Goal: Transaction & Acquisition: Purchase product/service

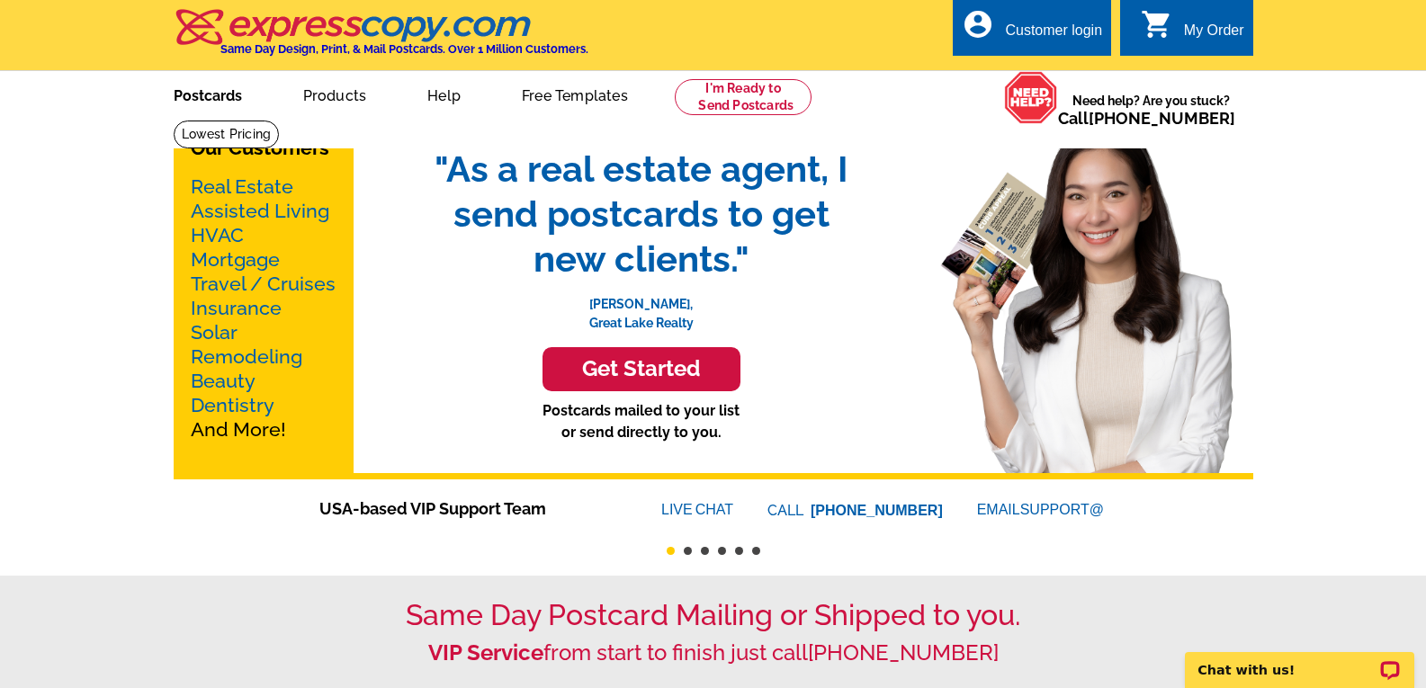
click at [228, 102] on link "Postcards" at bounding box center [208, 94] width 126 height 42
click at [221, 96] on link "Postcards" at bounding box center [208, 94] width 126 height 42
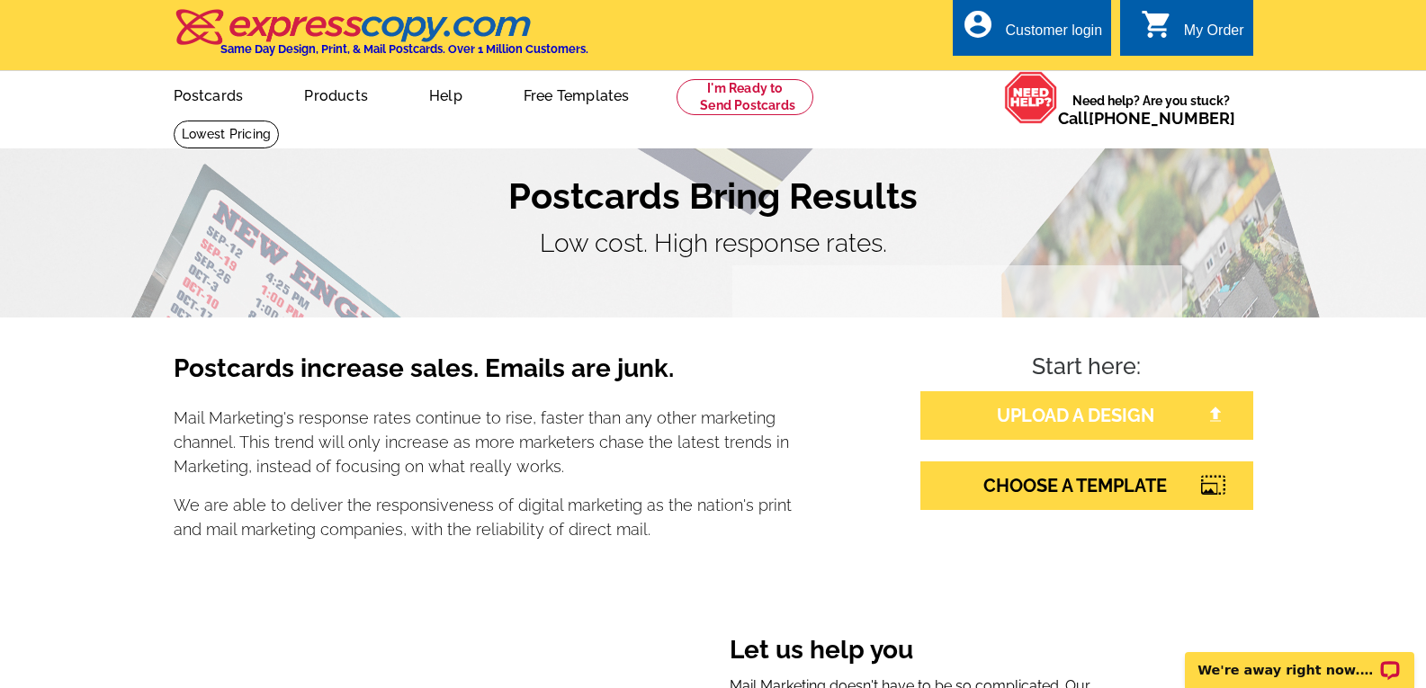
click at [1208, 413] on img at bounding box center [1215, 415] width 16 height 16
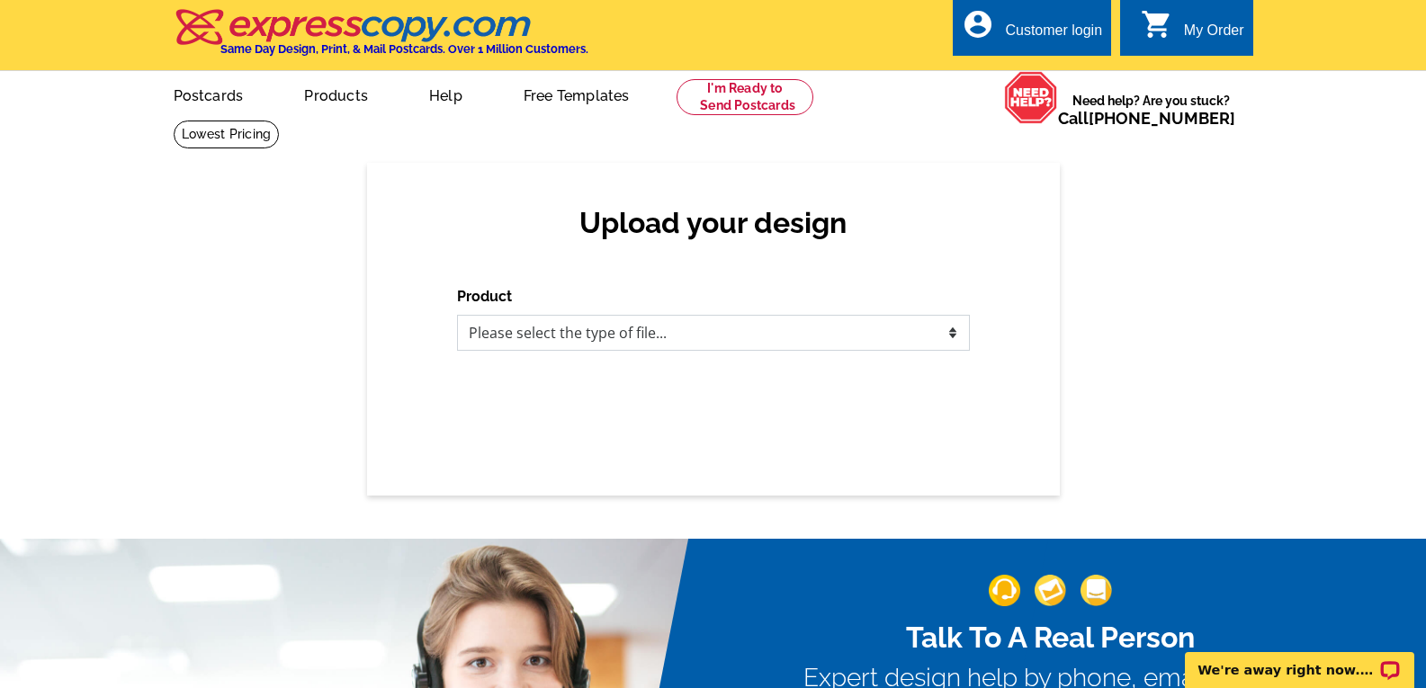
click at [950, 335] on select "Please select the type of file... Postcards Business Cards Letters and flyers G…" at bounding box center [713, 333] width 513 height 36
select select "1"
click at [457, 316] on select "Please select the type of file... Postcards Business Cards Letters and flyers G…" at bounding box center [713, 333] width 513 height 36
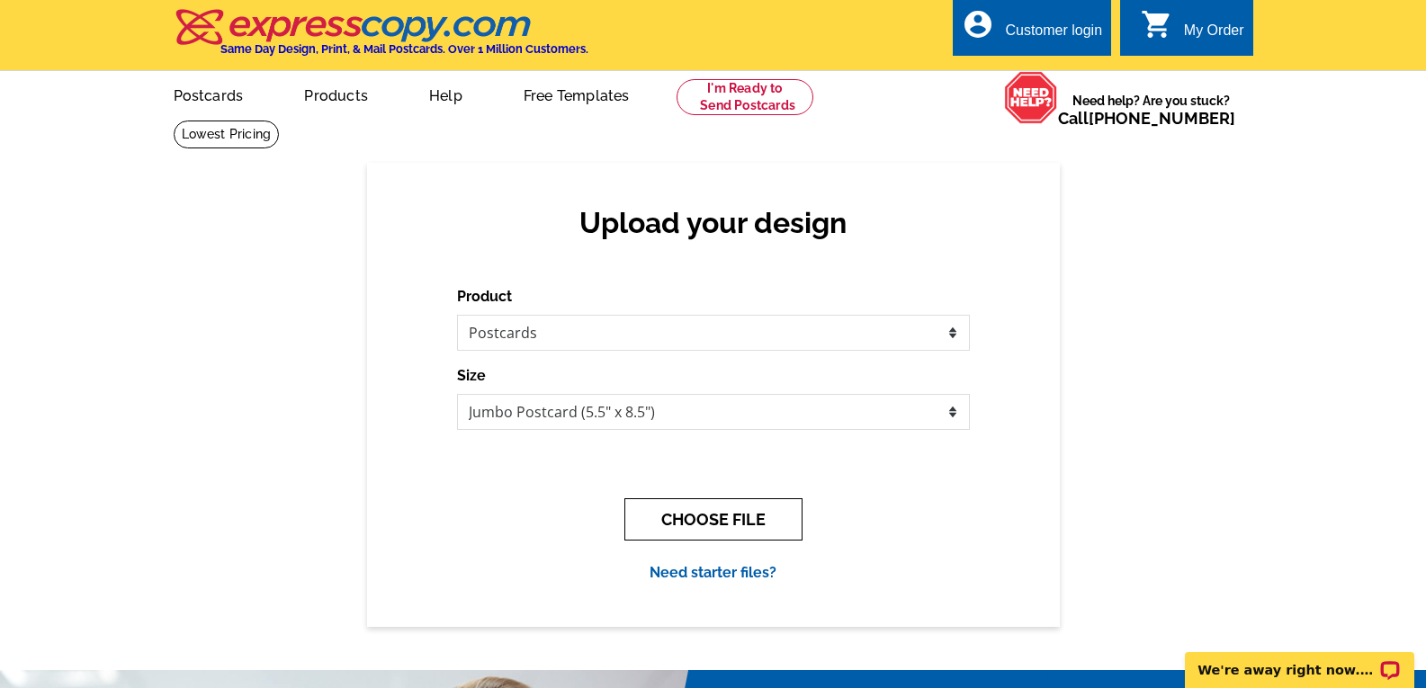
click at [716, 519] on button "CHOOSE FILE" at bounding box center [713, 519] width 178 height 42
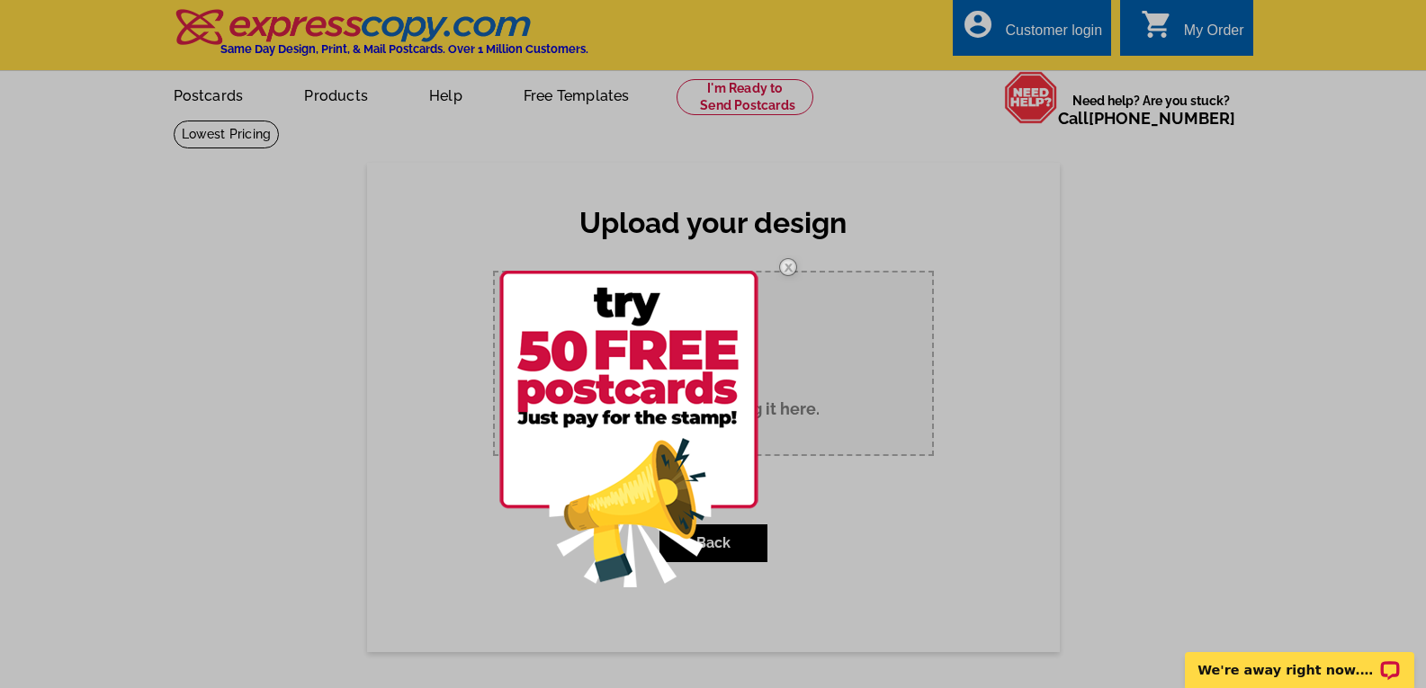
click at [663, 412] on img at bounding box center [628, 429] width 259 height 317
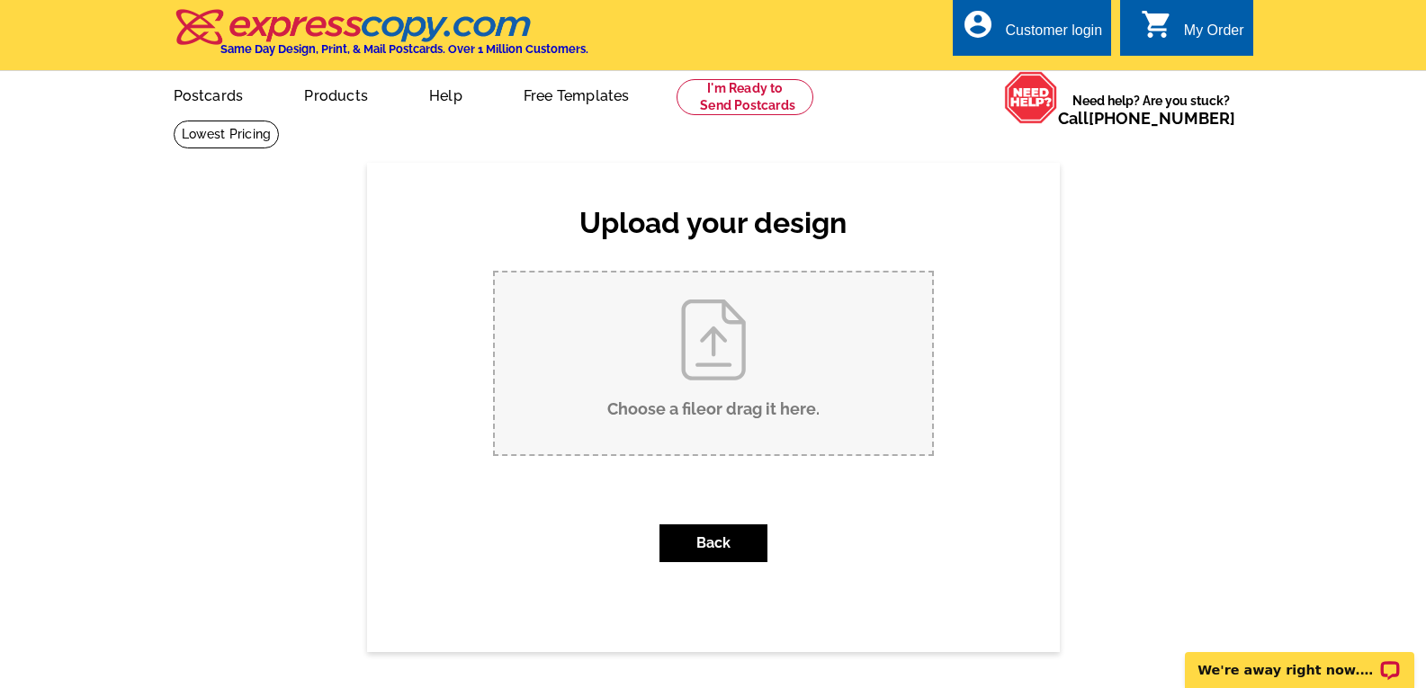
click at [717, 409] on input "Choose a file or drag it here ." at bounding box center [713, 364] width 437 height 182
type input "C:\fakepath\SeptPC25.pub"
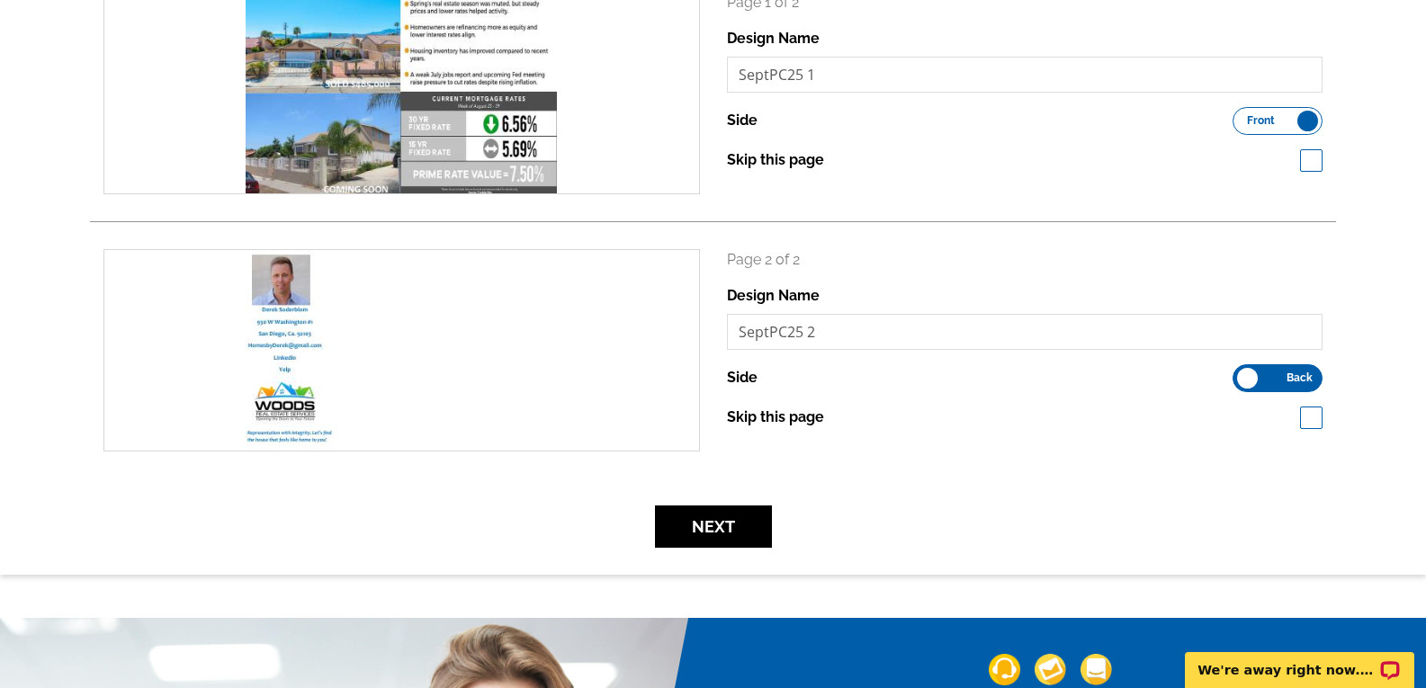
scroll to position [317, 0]
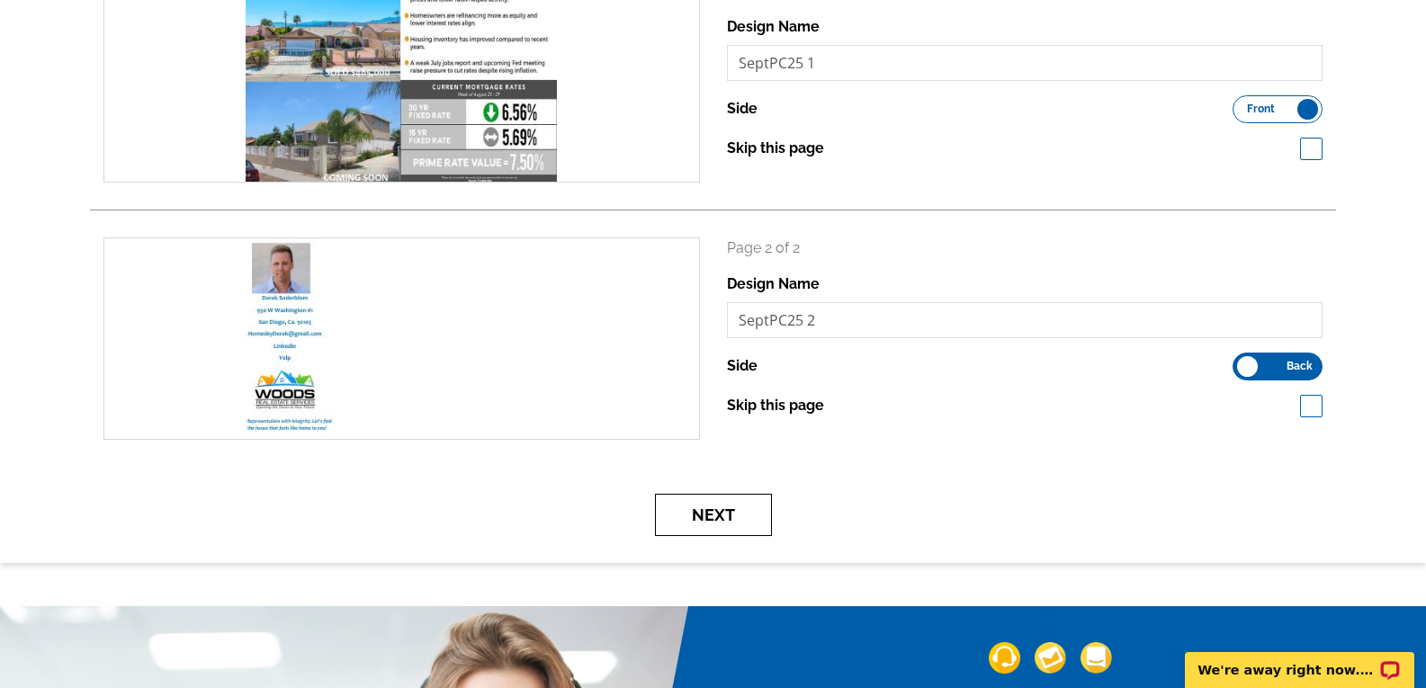
click at [708, 510] on button "Next" at bounding box center [713, 515] width 117 height 42
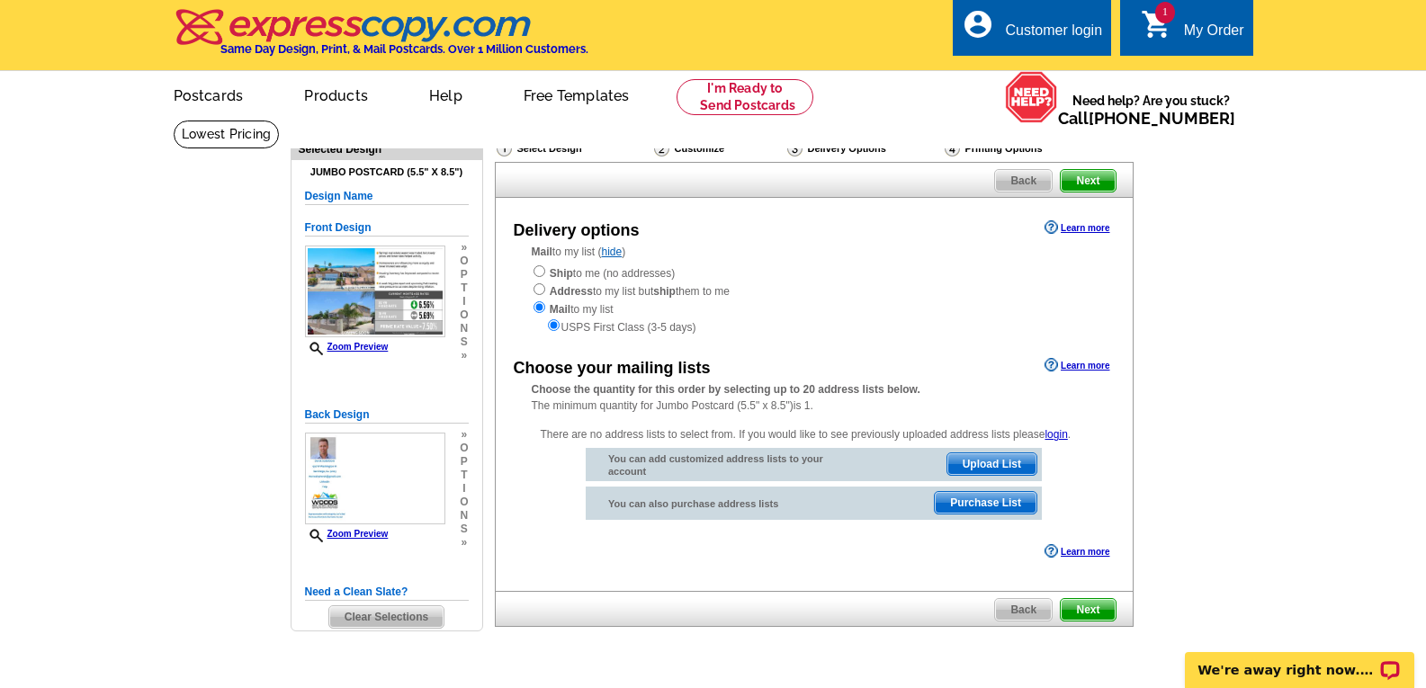
click at [1101, 184] on span "Next" at bounding box center [1088, 181] width 54 height 22
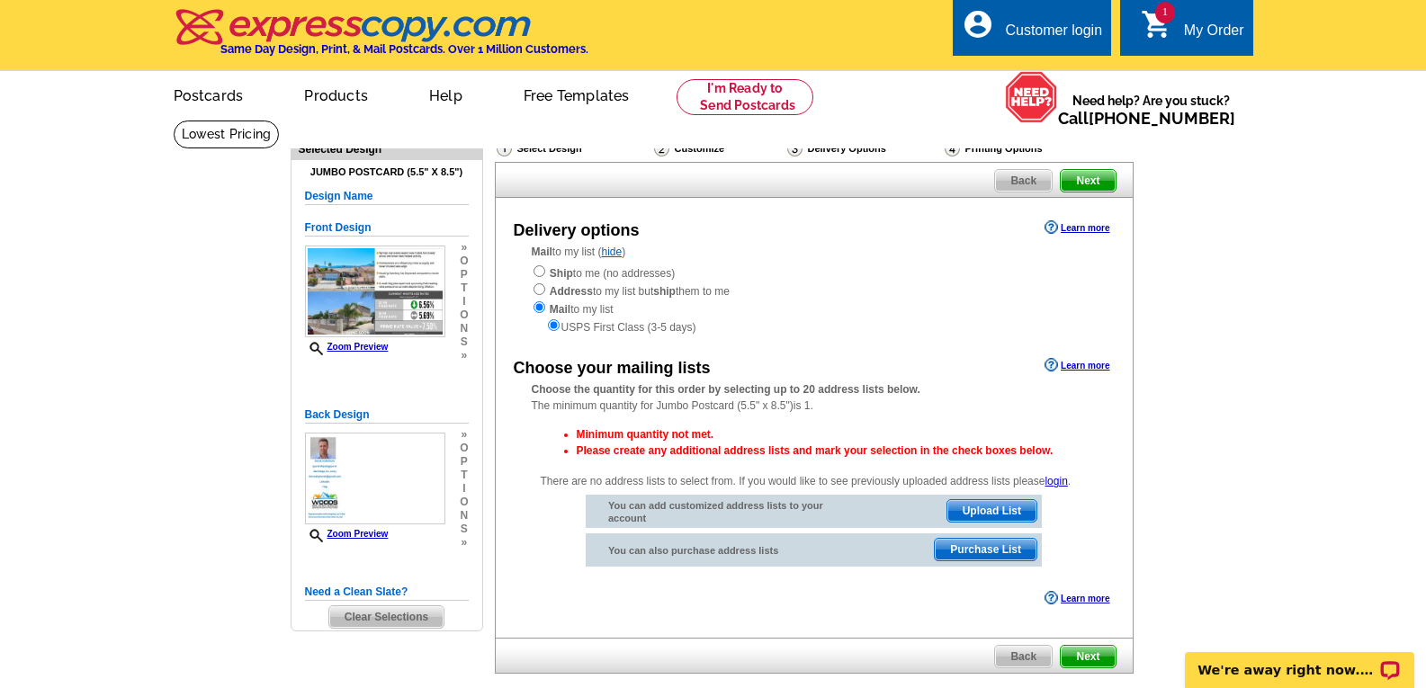
click at [1020, 507] on span "Upload List" at bounding box center [991, 511] width 89 height 22
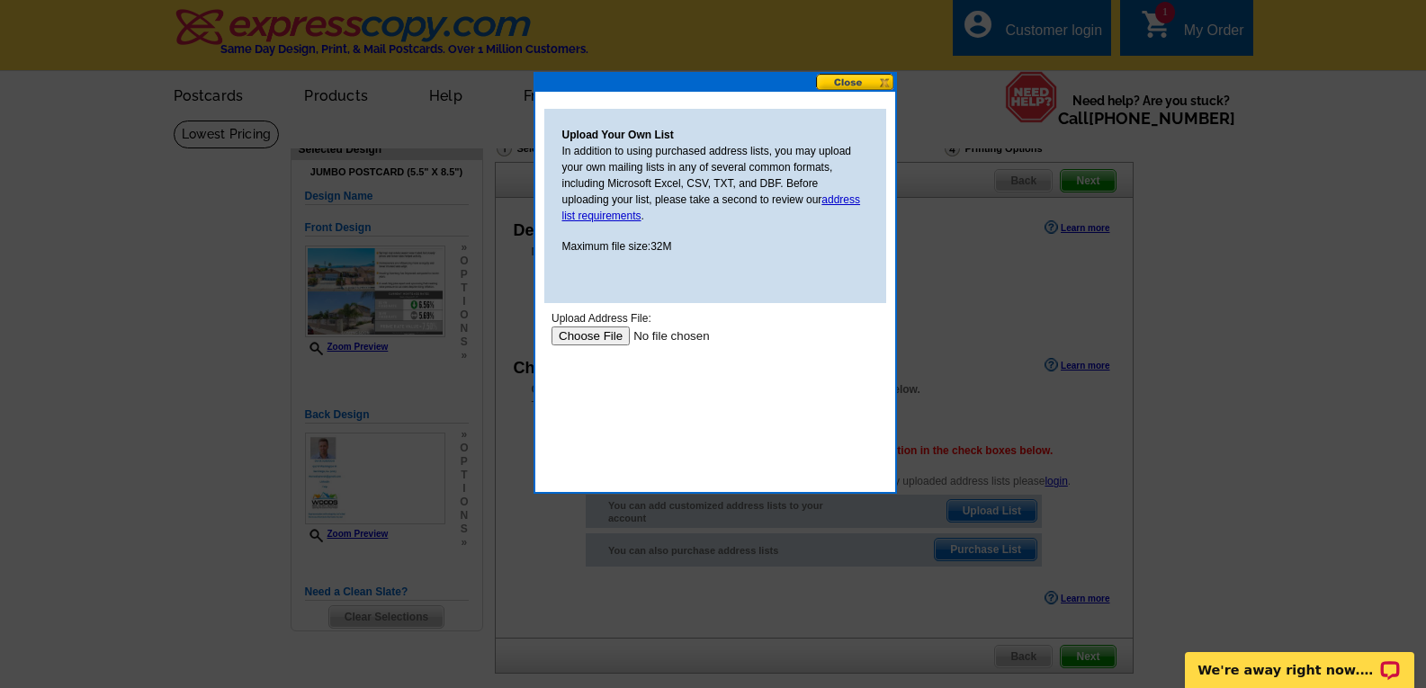
click at [592, 338] on input "file" at bounding box center [665, 336] width 228 height 19
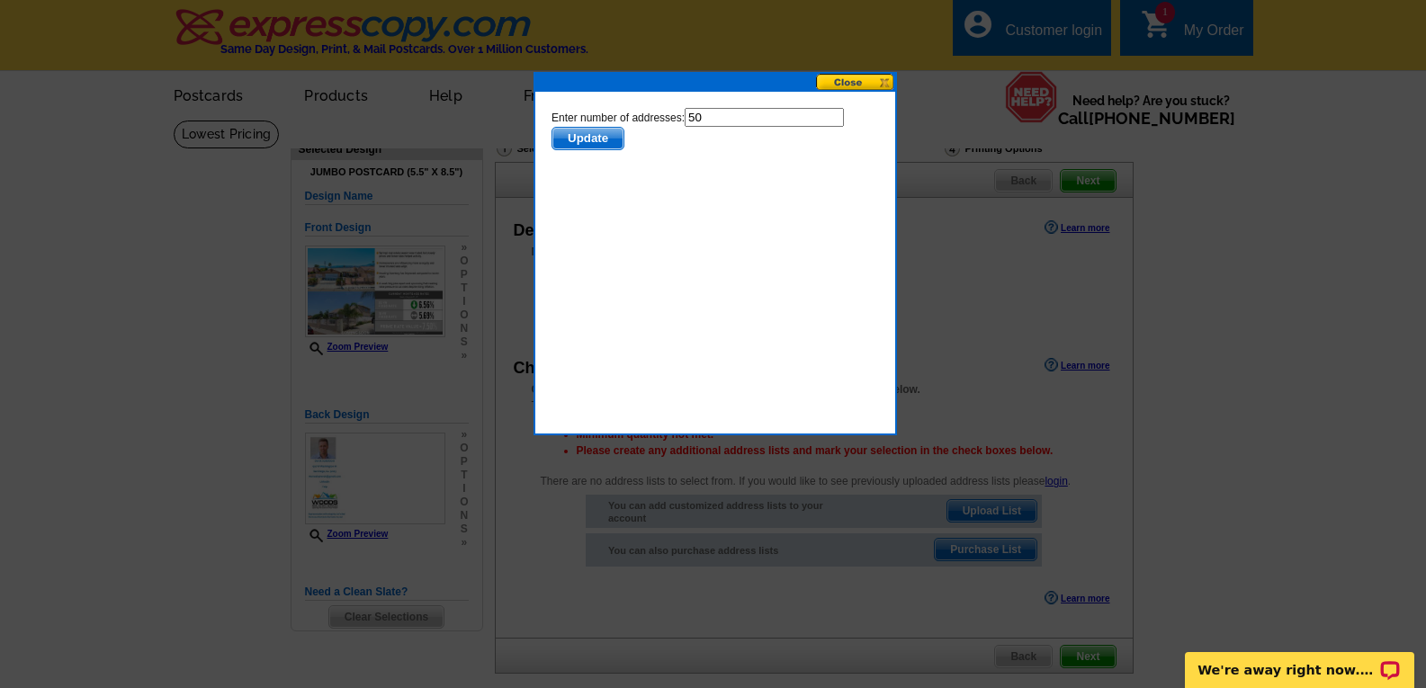
click at [600, 141] on span "Update" at bounding box center [587, 139] width 71 height 22
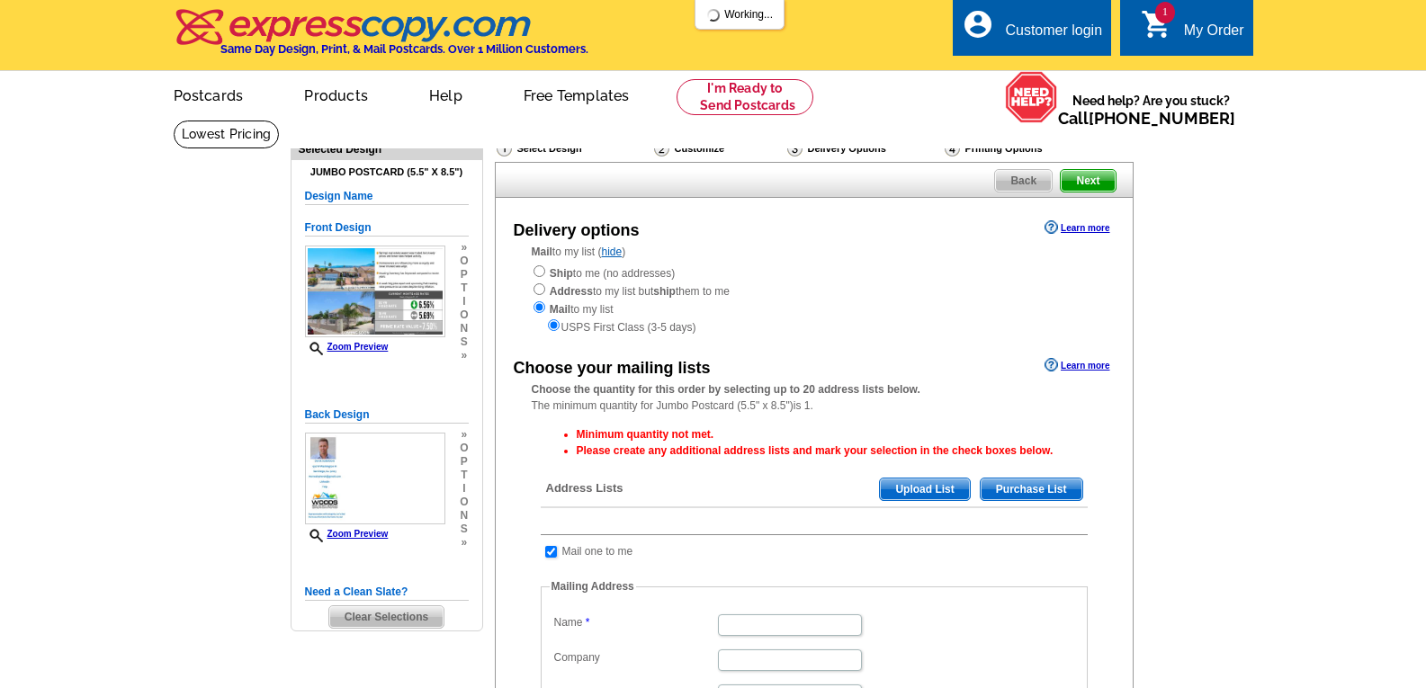
click at [1065, 33] on div "Customer login" at bounding box center [1053, 34] width 97 height 25
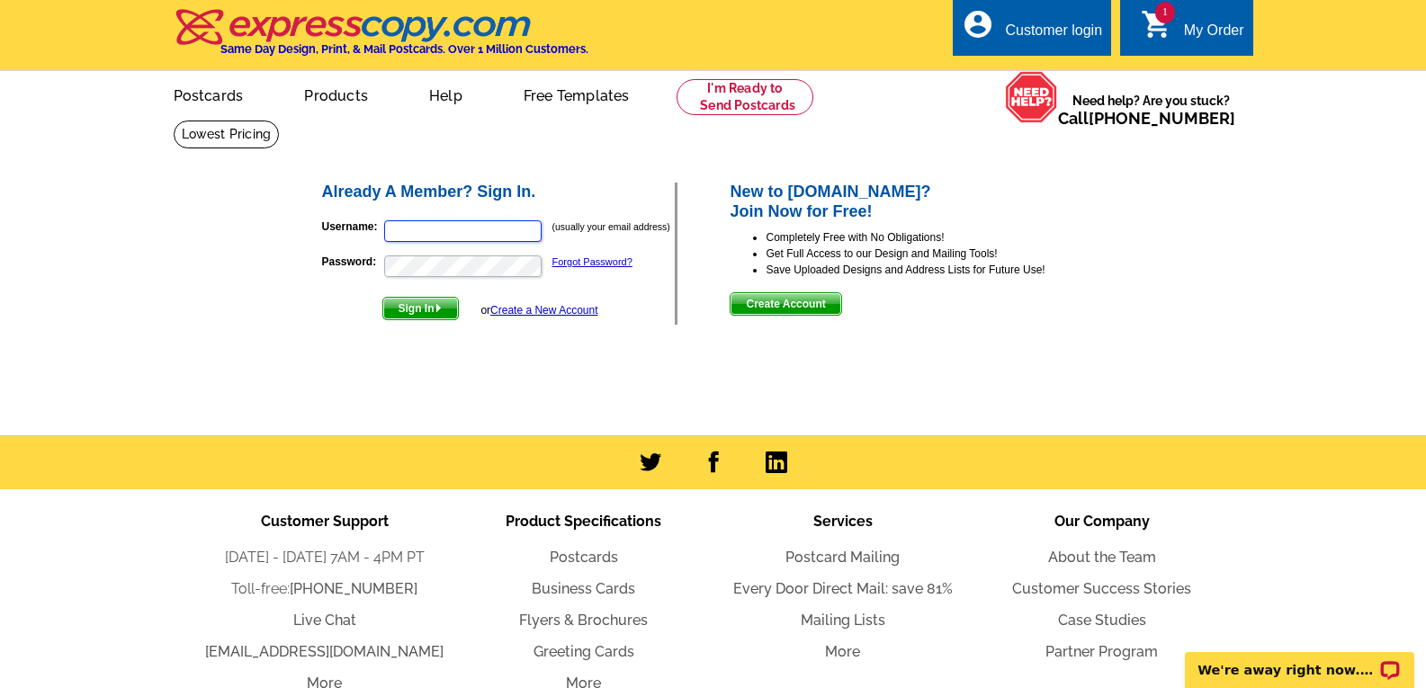
type input "[EMAIL_ADDRESS][DOMAIN_NAME]"
click at [431, 310] on span "Sign In" at bounding box center [420, 309] width 75 height 22
